Goal: Task Accomplishment & Management: Manage account settings

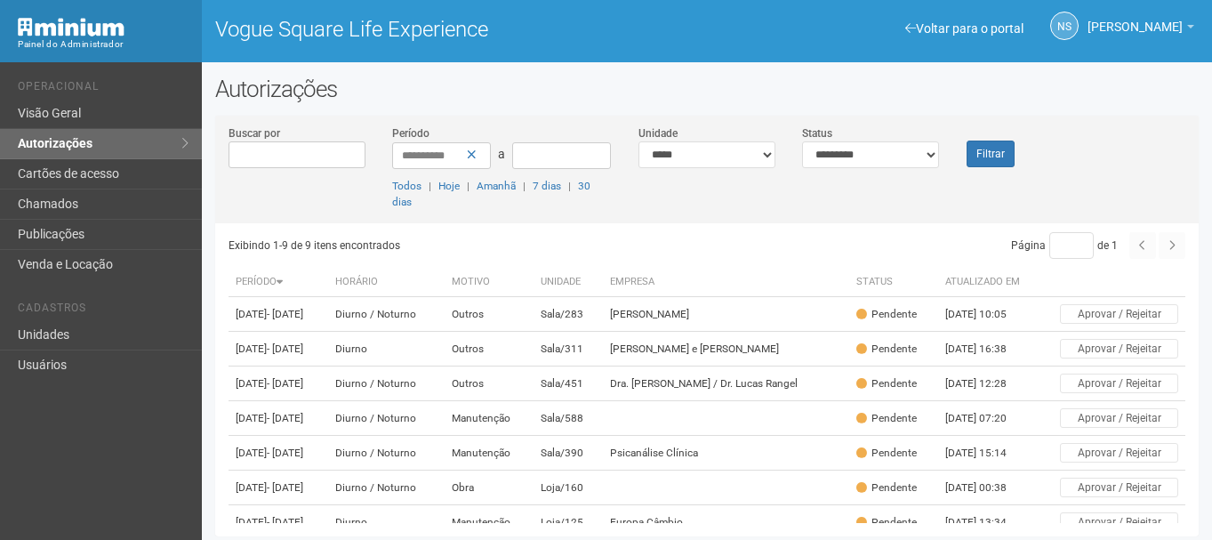
scroll to position [200, 0]
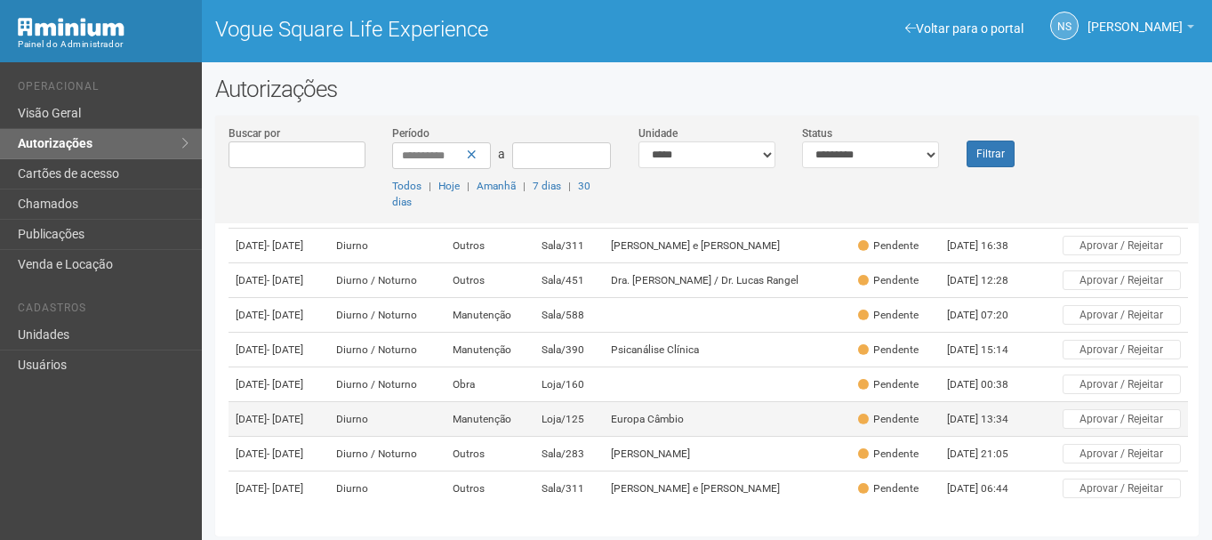
click at [303, 412] on span "- [DATE]" at bounding box center [285, 418] width 36 height 12
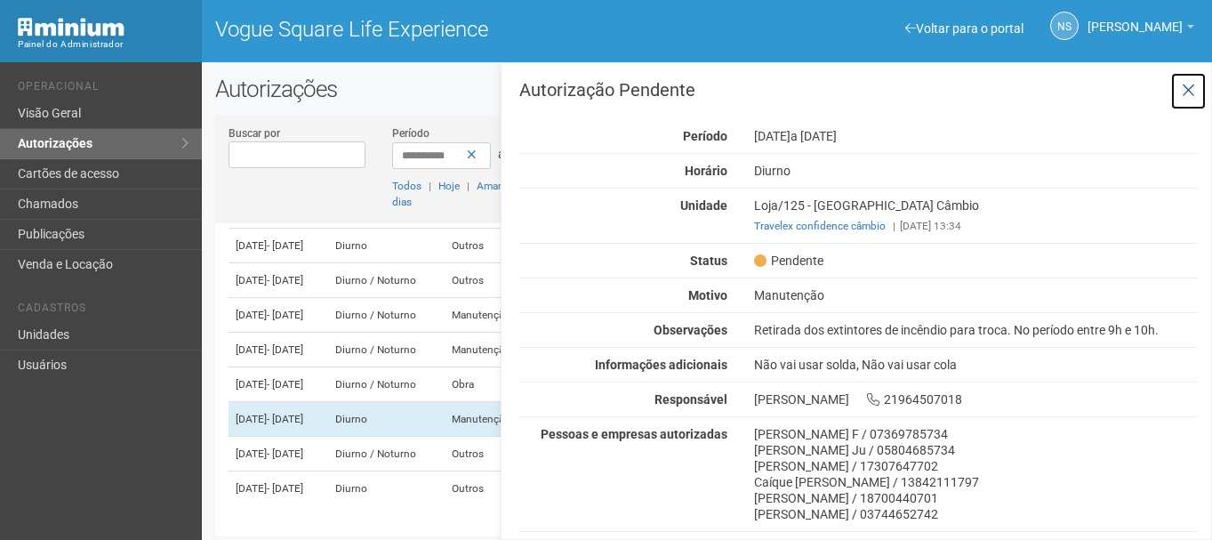
click at [1185, 95] on icon at bounding box center [1187, 91] width 13 height 18
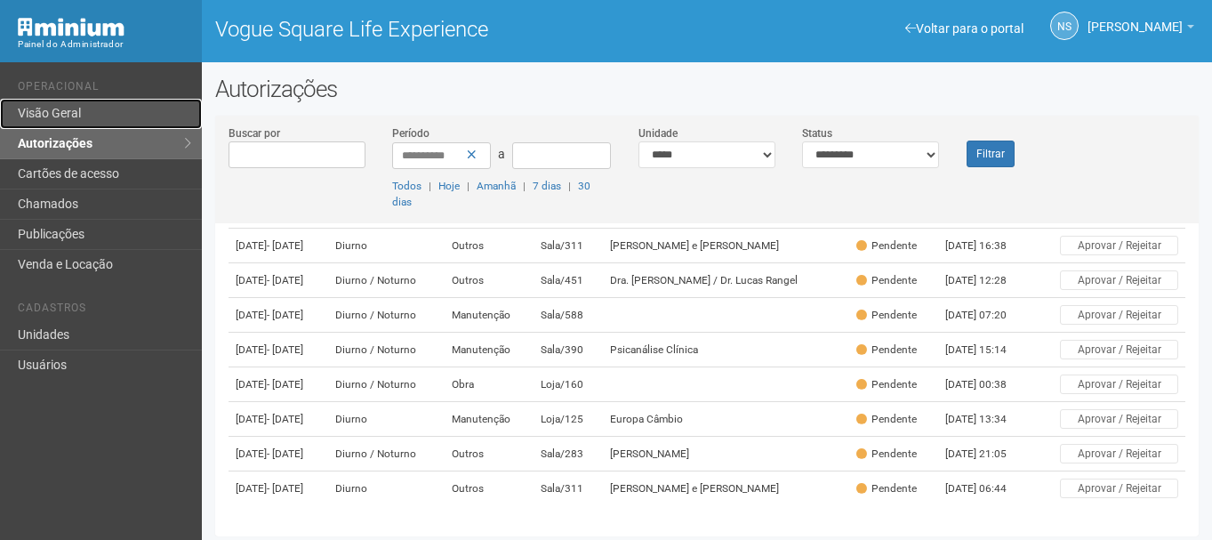
click at [169, 104] on link "Visão Geral" at bounding box center [101, 114] width 202 height 30
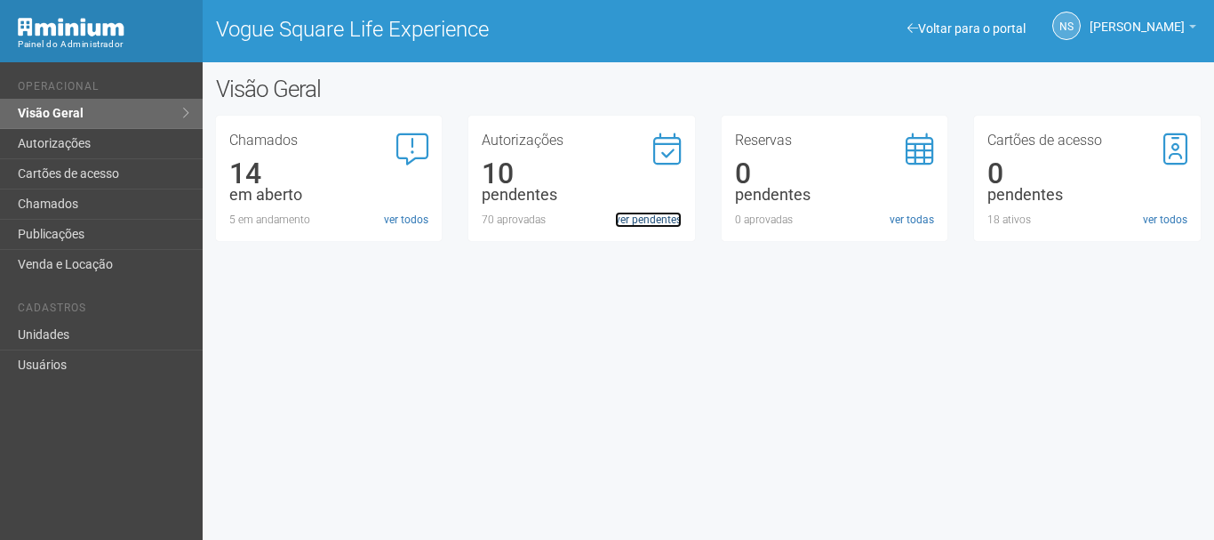
click at [637, 215] on link "ver pendentes" at bounding box center [648, 220] width 67 height 16
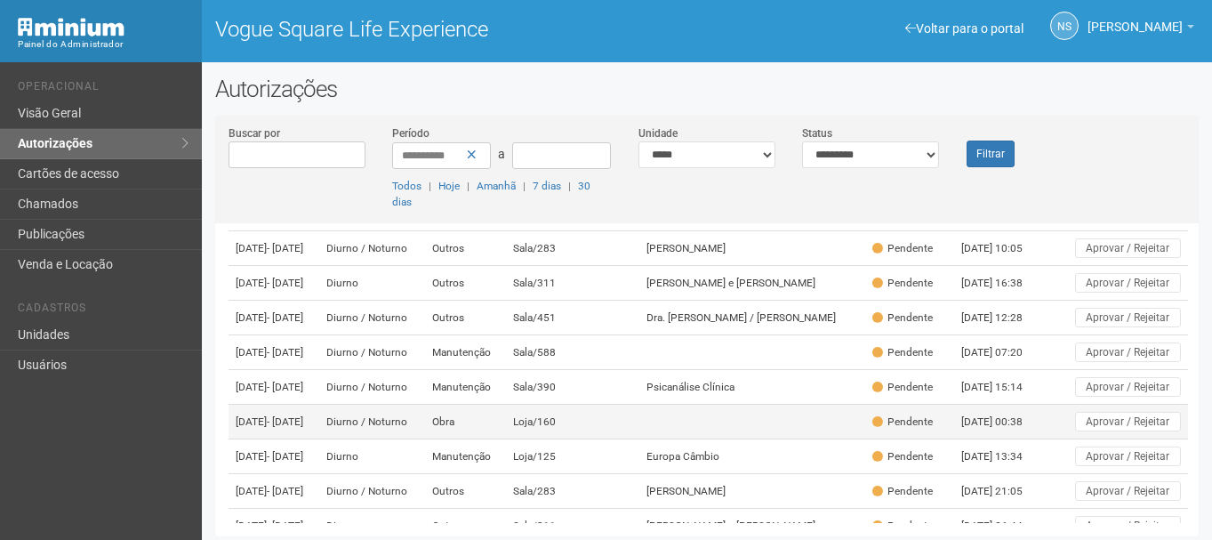
scroll to position [67, 0]
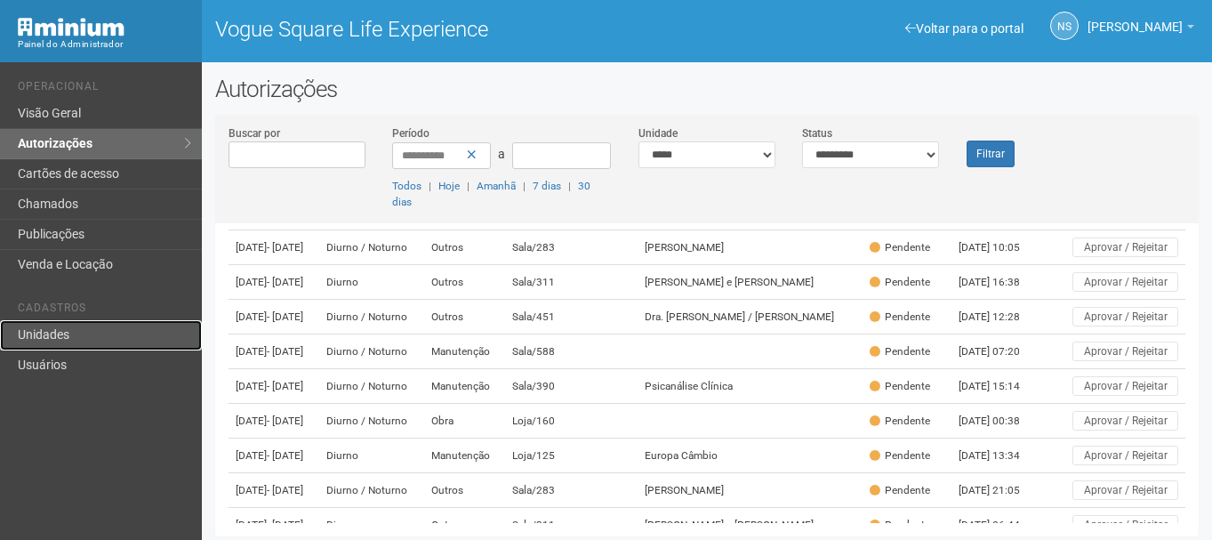
click at [64, 328] on link "Unidades" at bounding box center [101, 335] width 202 height 30
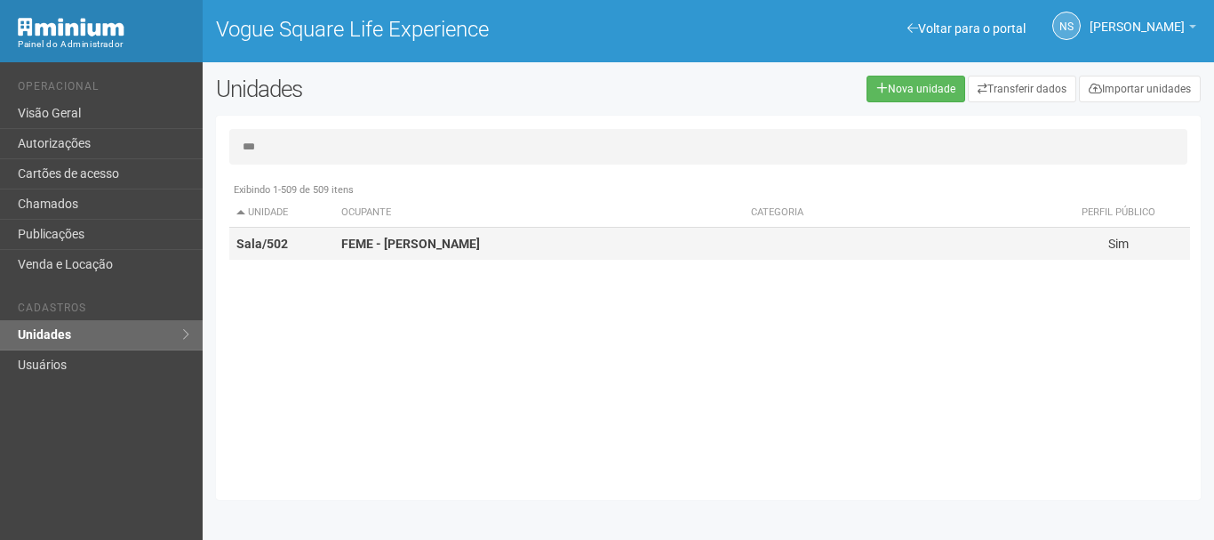
click at [419, 234] on td "FEME - Renato Tatagiba" at bounding box center [539, 244] width 410 height 33
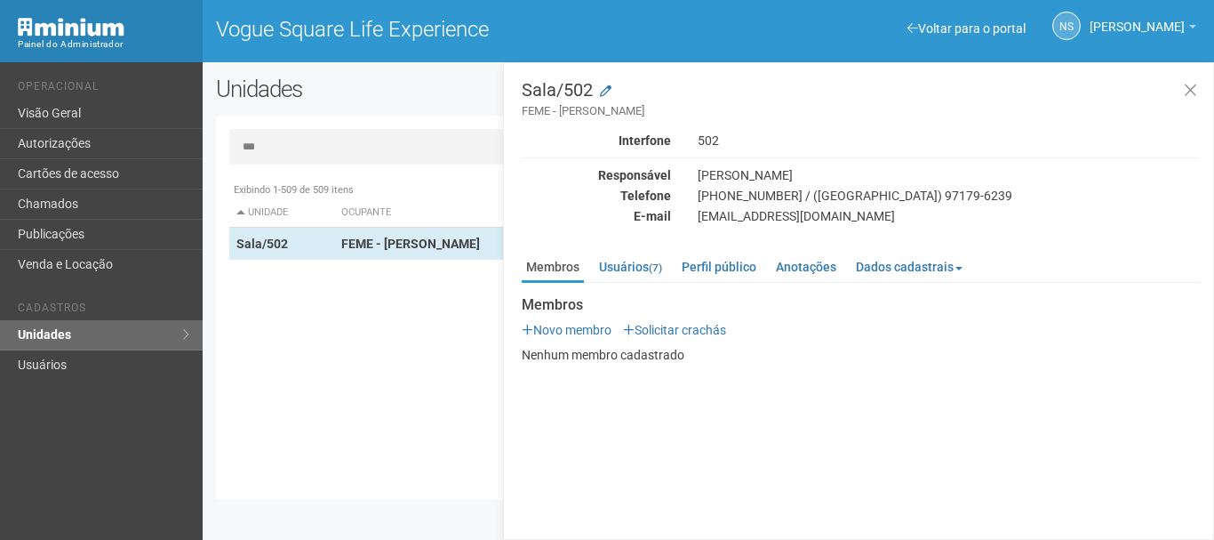
click at [637, 284] on div "Documentos Novo documento Enviando... Nenhum documento Perfil público FEME - Re…" at bounding box center [861, 323] width 678 height 79
click at [633, 276] on link "Usuários (7)" at bounding box center [631, 266] width 72 height 27
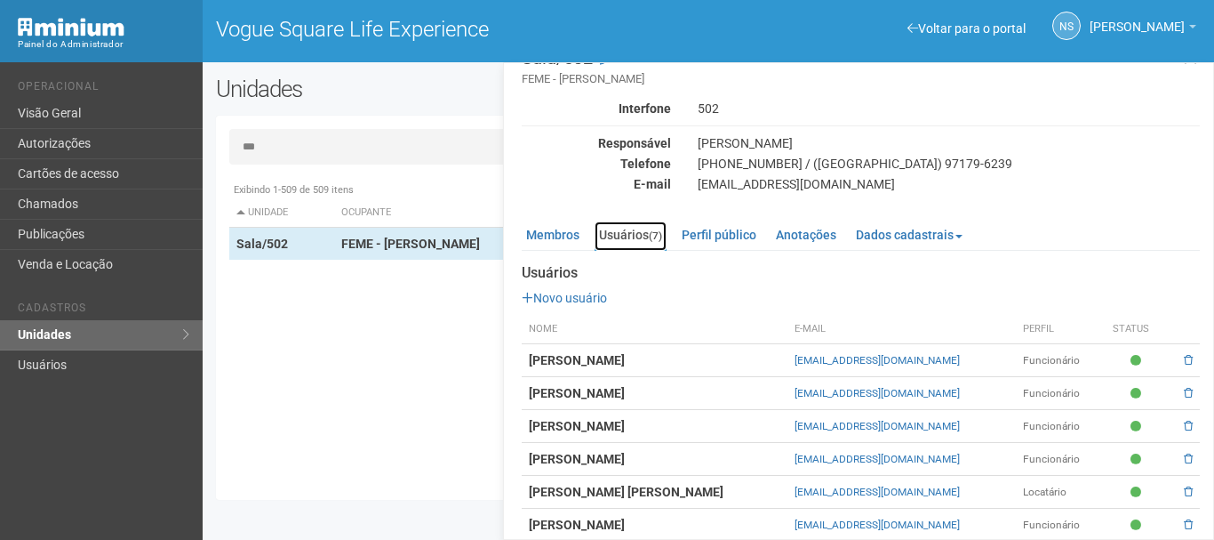
scroll to position [84, 0]
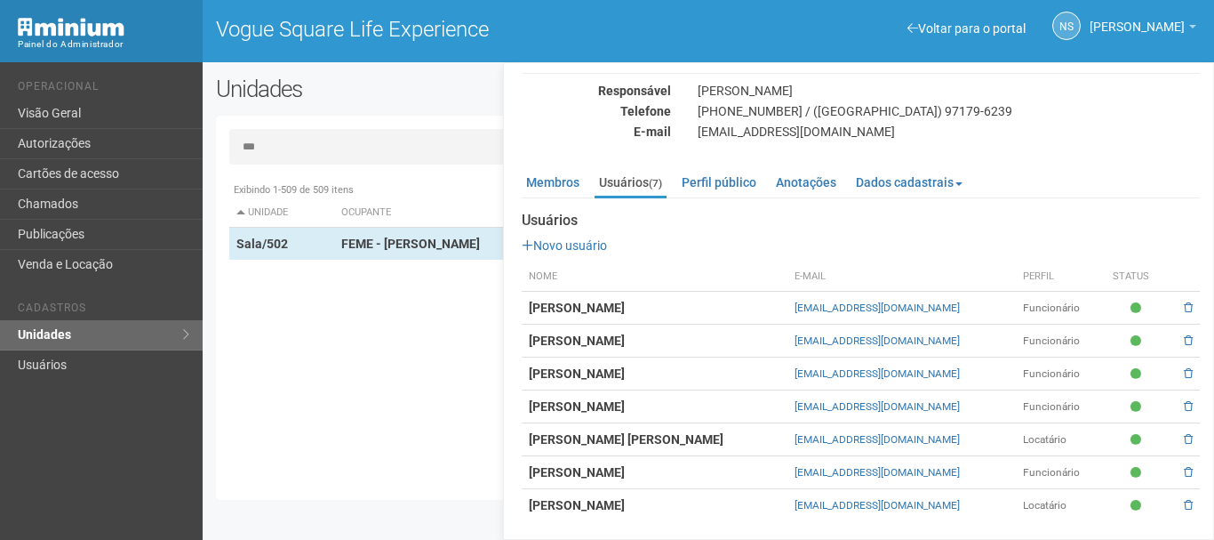
click at [366, 140] on input "***" at bounding box center [708, 147] width 958 height 36
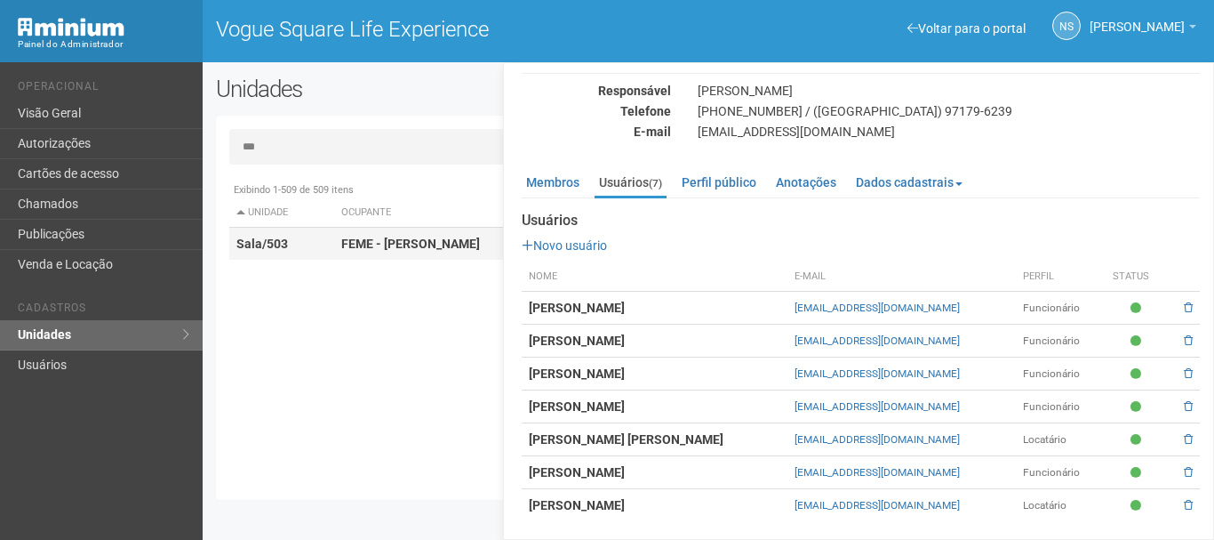
type input "***"
click at [401, 234] on td "FEME - Renato Tatagiba" at bounding box center [539, 244] width 410 height 33
